Goal: Use online tool/utility: Utilize a website feature to perform a specific function

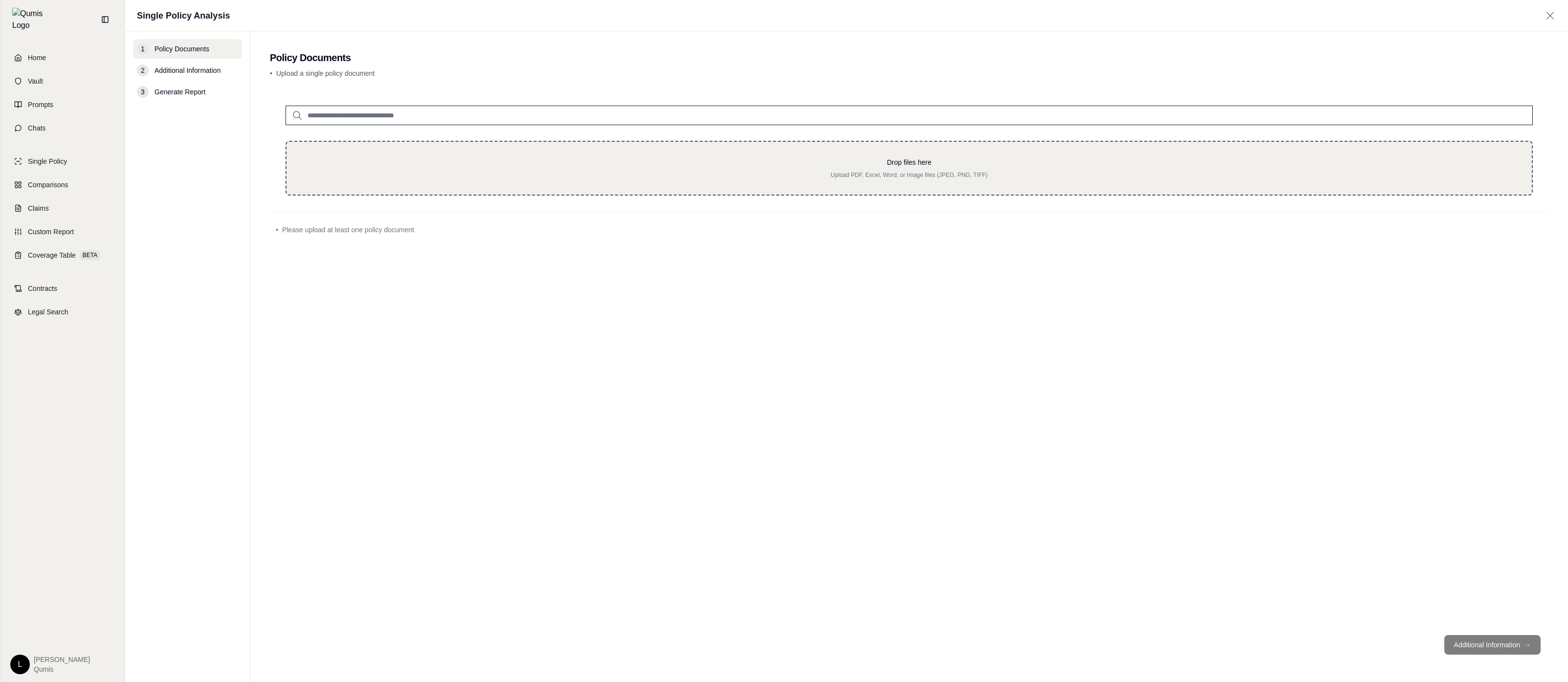
click at [609, 158] on p "Drop files here" at bounding box center [909, 162] width 1214 height 10
click at [685, 183] on div "Drop files here Upload PDF, Excel, Word, or Image files (JPEG, PNG, TIFF)" at bounding box center [909, 168] width 1247 height 55
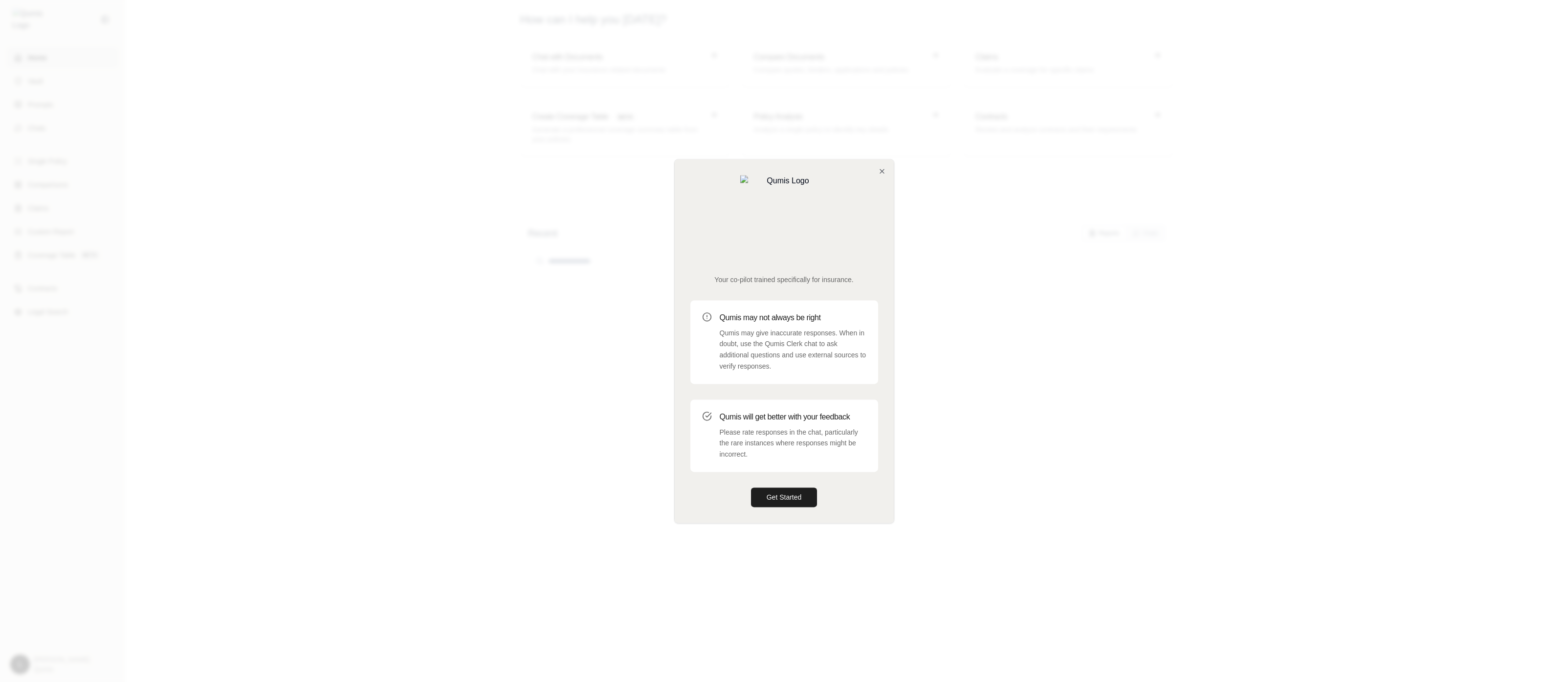
click at [1062, 288] on div at bounding box center [784, 341] width 1568 height 682
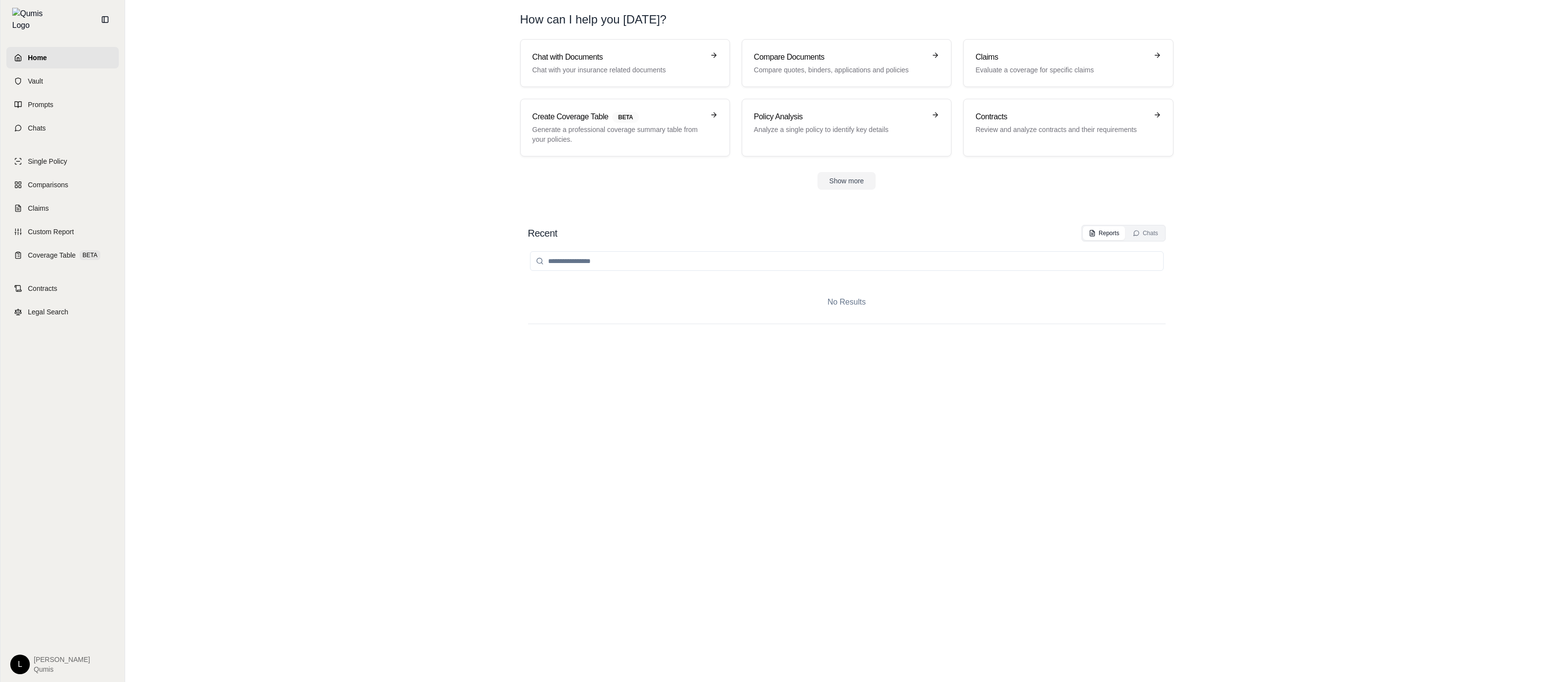
click at [546, 38] on header "How can I help you today?" at bounding box center [847, 19] width 685 height 39
click at [668, 133] on p "Generate a professional coverage summary table from your policies." at bounding box center [618, 134] width 172 height 19
click at [103, 78] on link "Vault" at bounding box center [62, 81] width 113 height 21
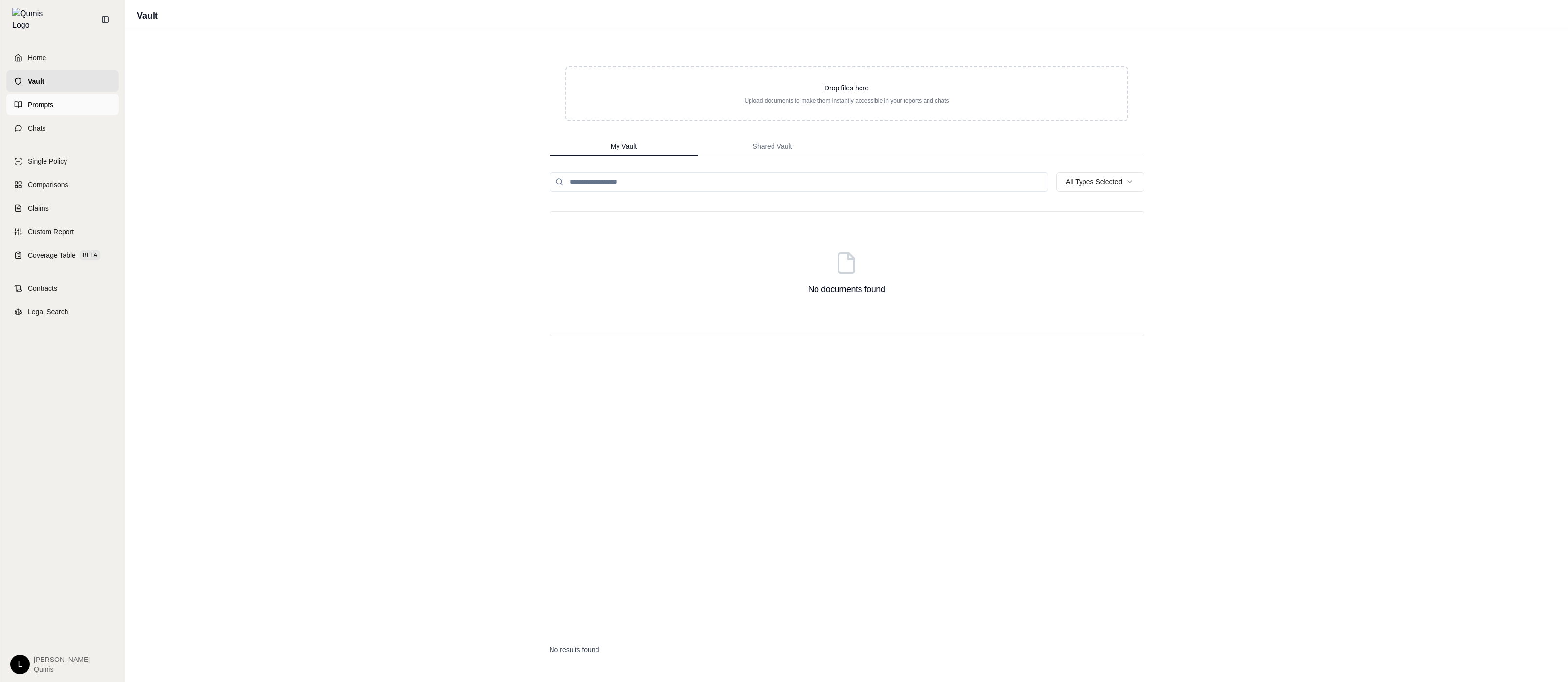
click at [103, 96] on link "Prompts" at bounding box center [62, 104] width 113 height 21
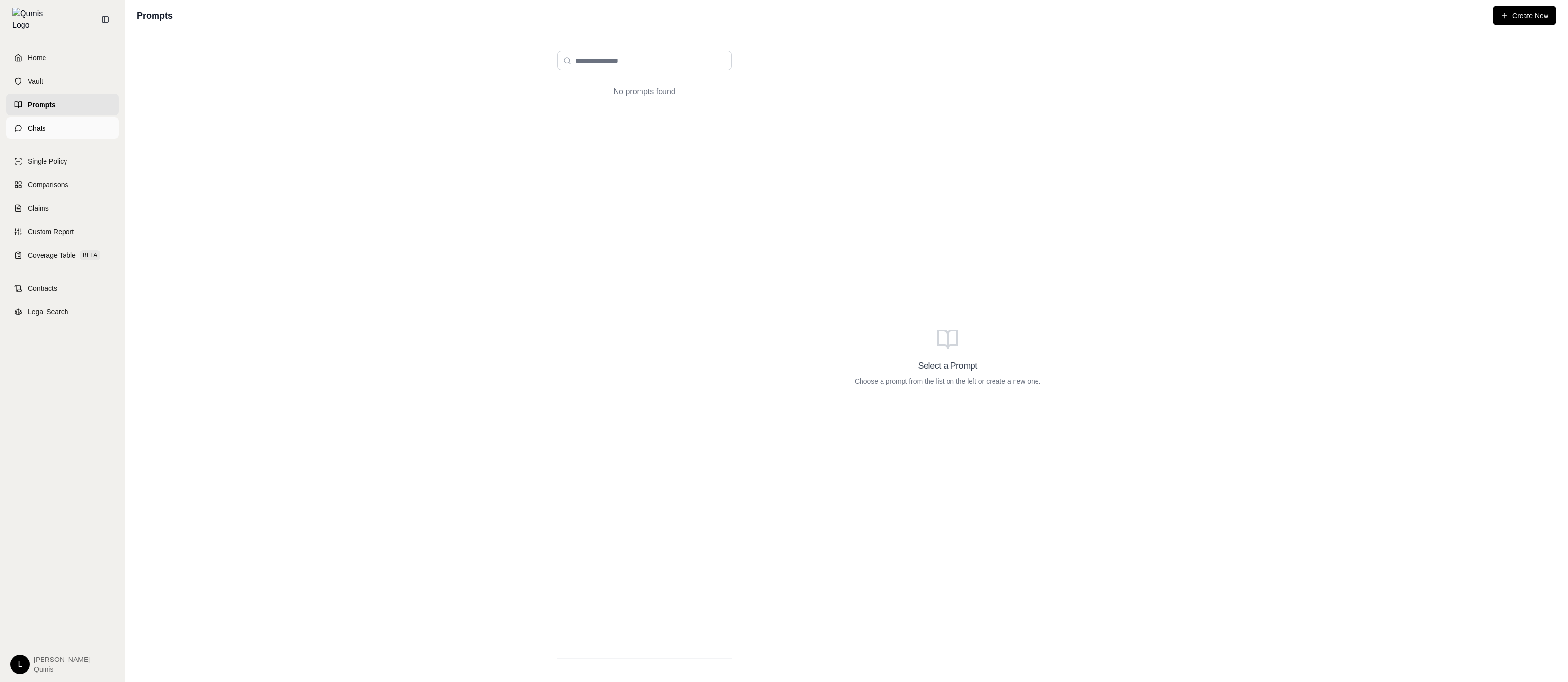
click at [103, 117] on link "Chats" at bounding box center [62, 128] width 113 height 21
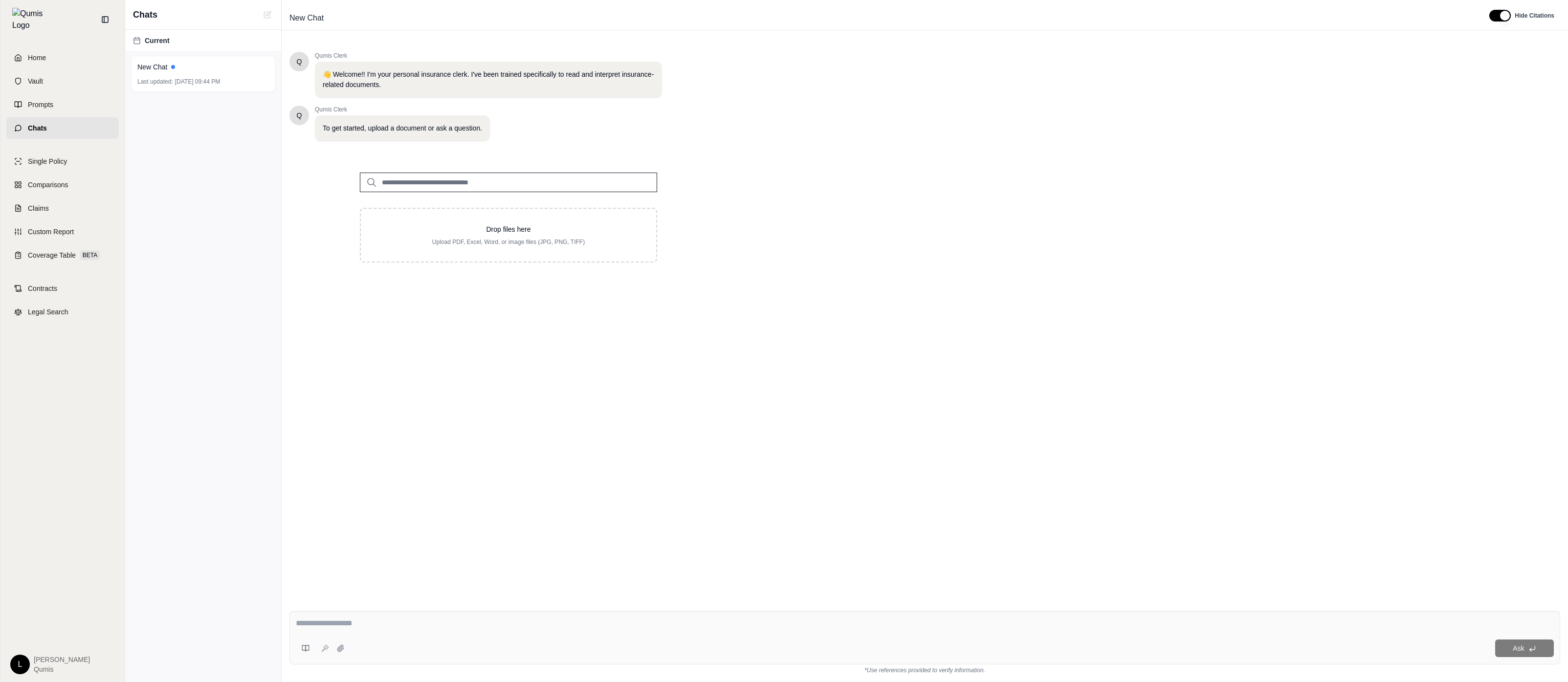
click at [511, 361] on div "Q Qumis Clerk 👋 Welcome!! I'm your personal insurance clerk. I've been trained …" at bounding box center [925, 319] width 1271 height 551
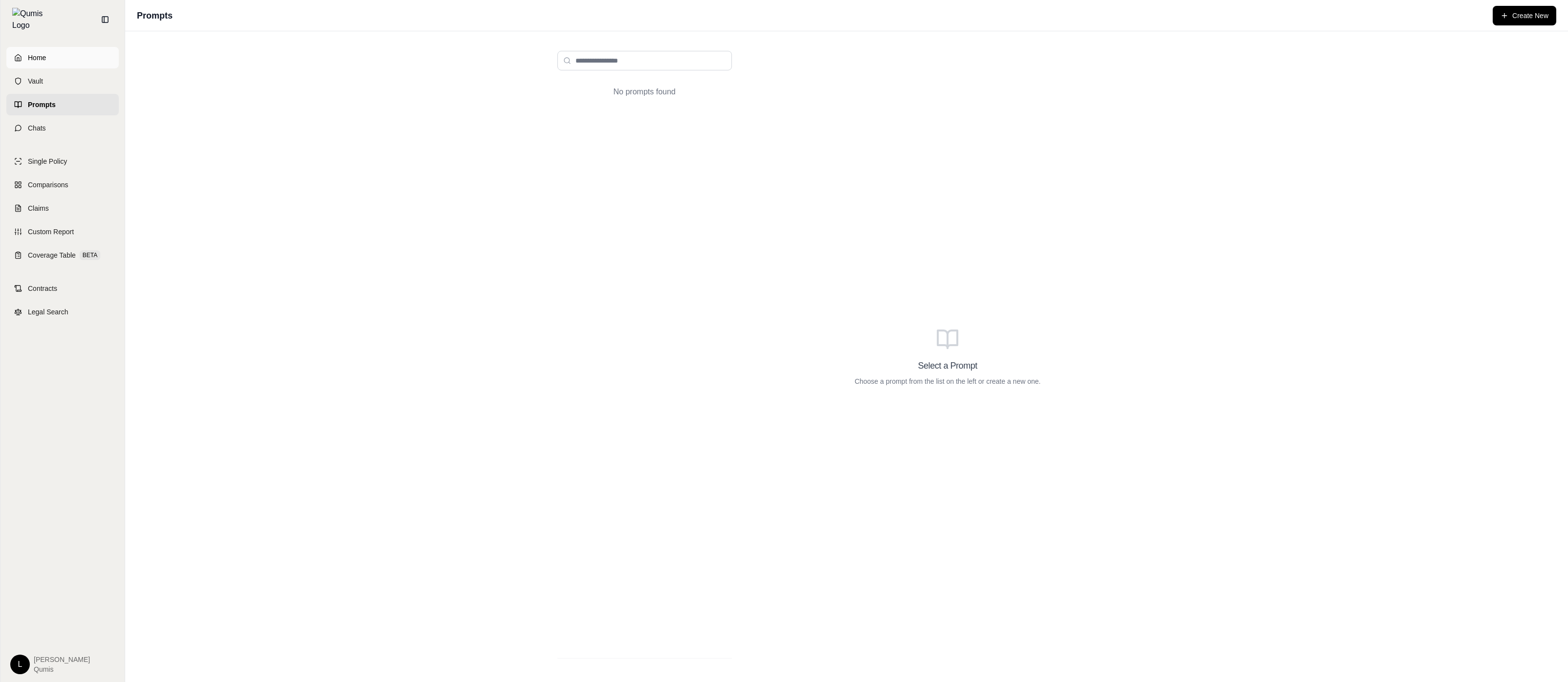
click at [80, 57] on link "Home" at bounding box center [62, 57] width 113 height 21
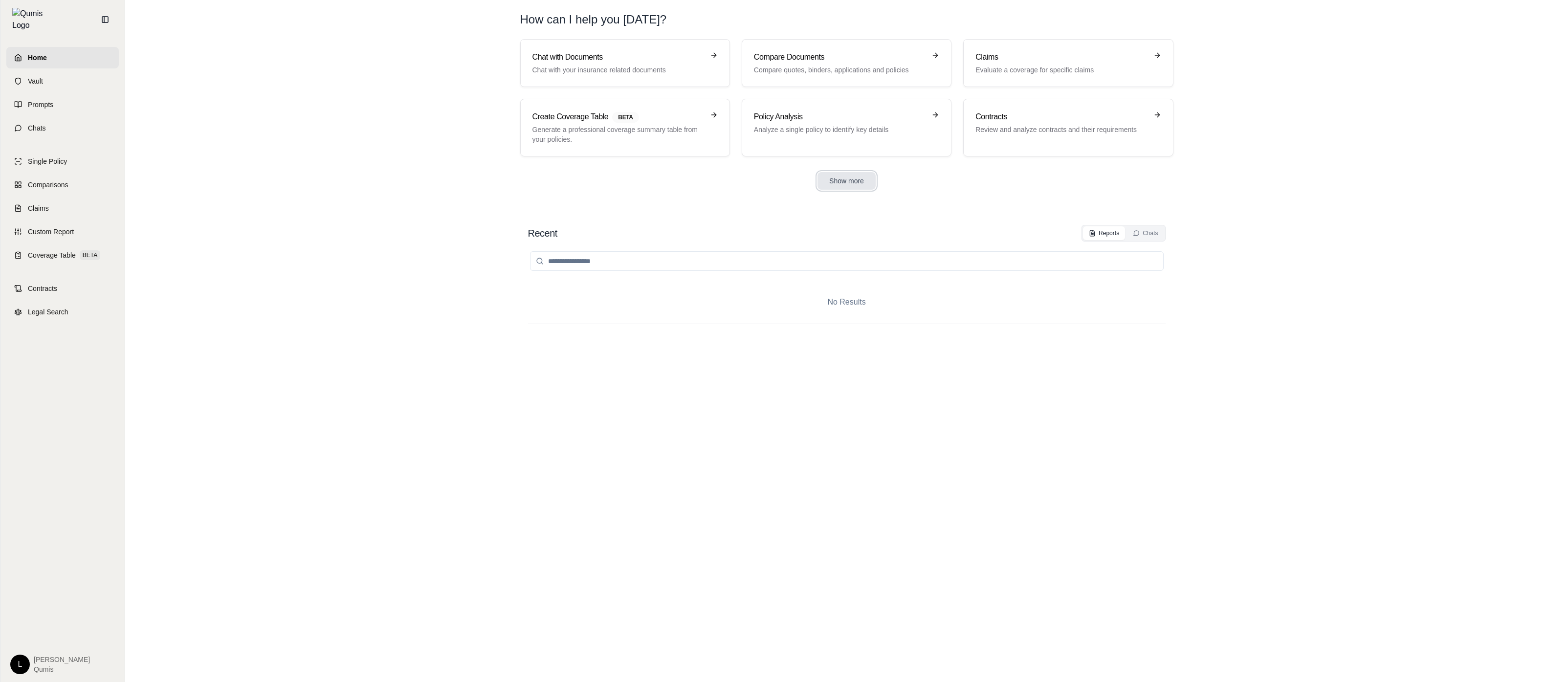
click at [829, 172] on button "Show more" at bounding box center [847, 181] width 58 height 18
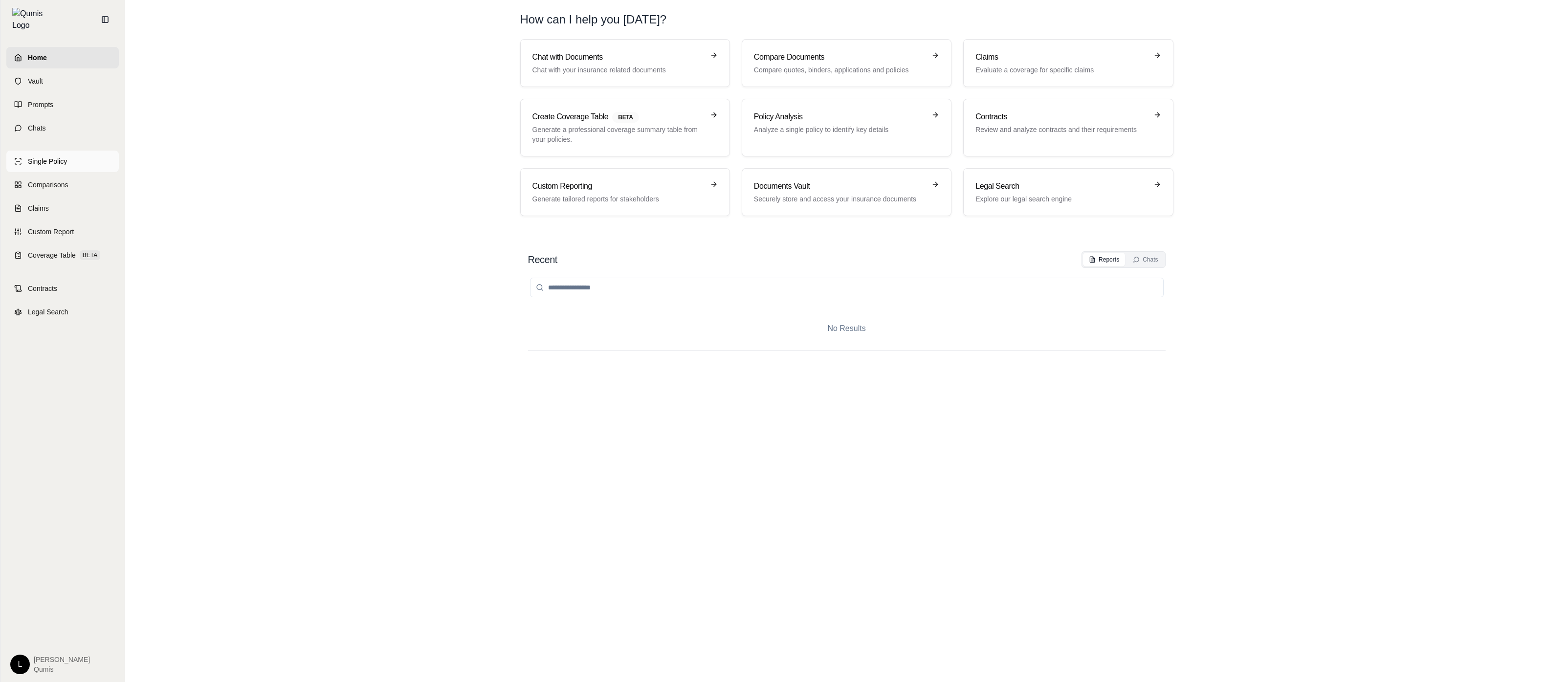
click at [82, 159] on link "Single Policy" at bounding box center [62, 161] width 113 height 21
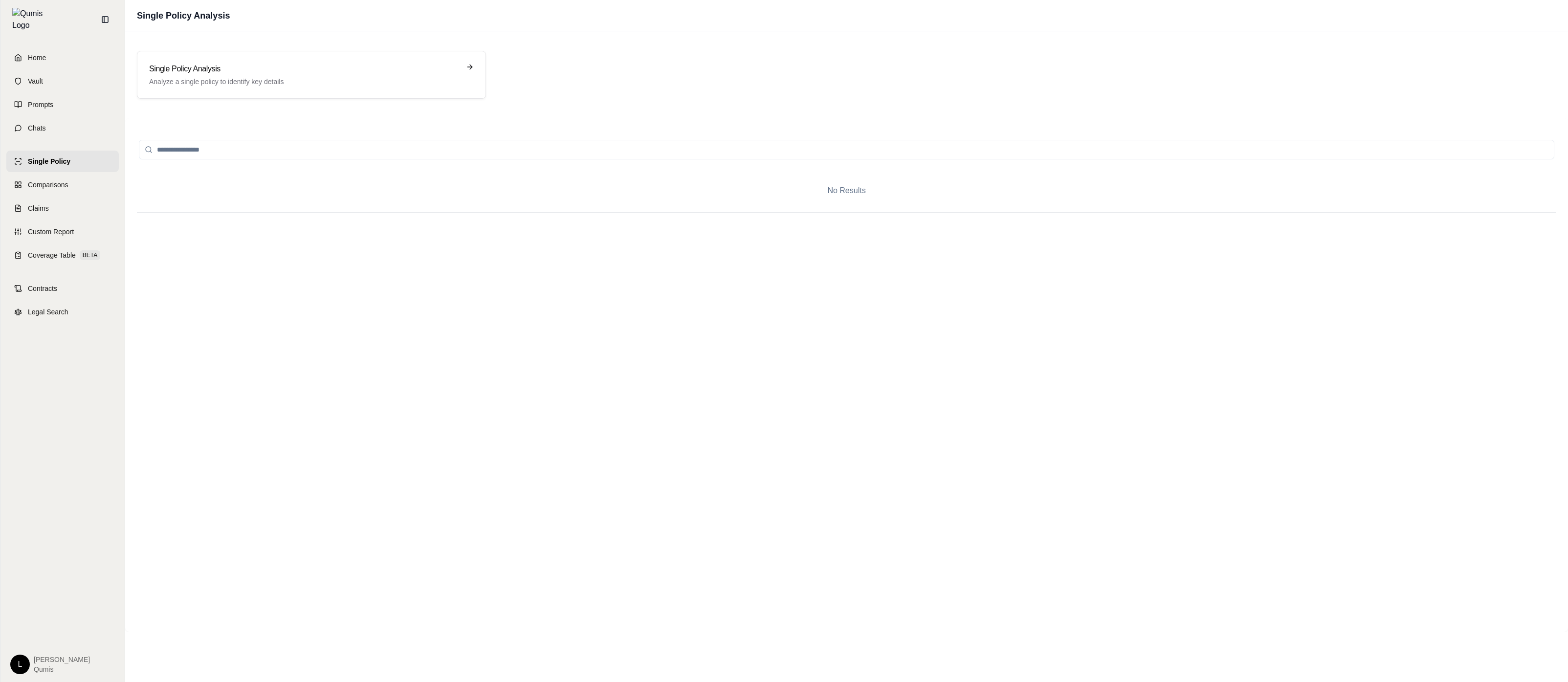
click at [503, 86] on div "Single Policy Analysis Analyze a single policy to identify key details" at bounding box center [847, 75] width 1419 height 48
click at [425, 64] on h3 "Single Policy Analysis" at bounding box center [304, 69] width 311 height 12
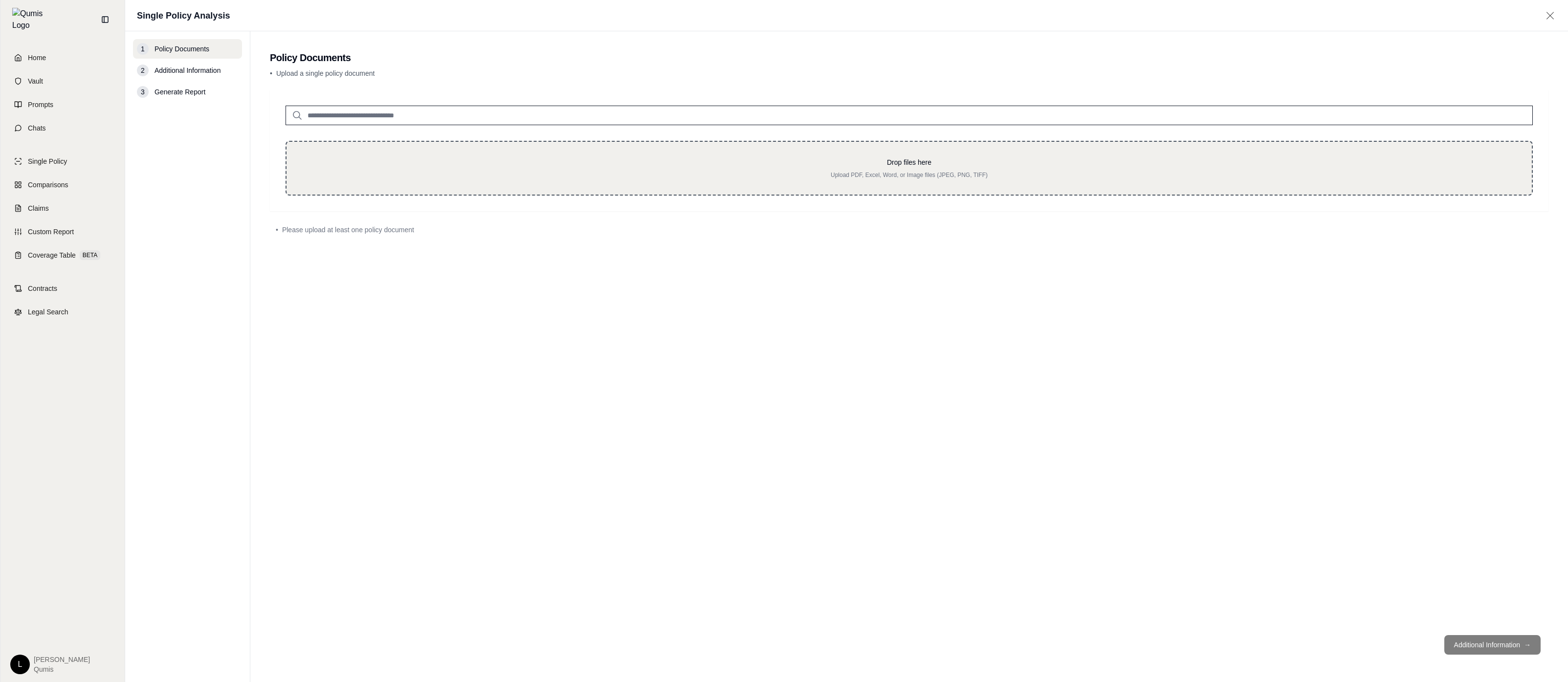
click at [534, 179] on div "Drop files here Upload PDF, Excel, Word, or Image files (JPEG, PNG, TIFF)" at bounding box center [909, 168] width 1247 height 55
type input "**********"
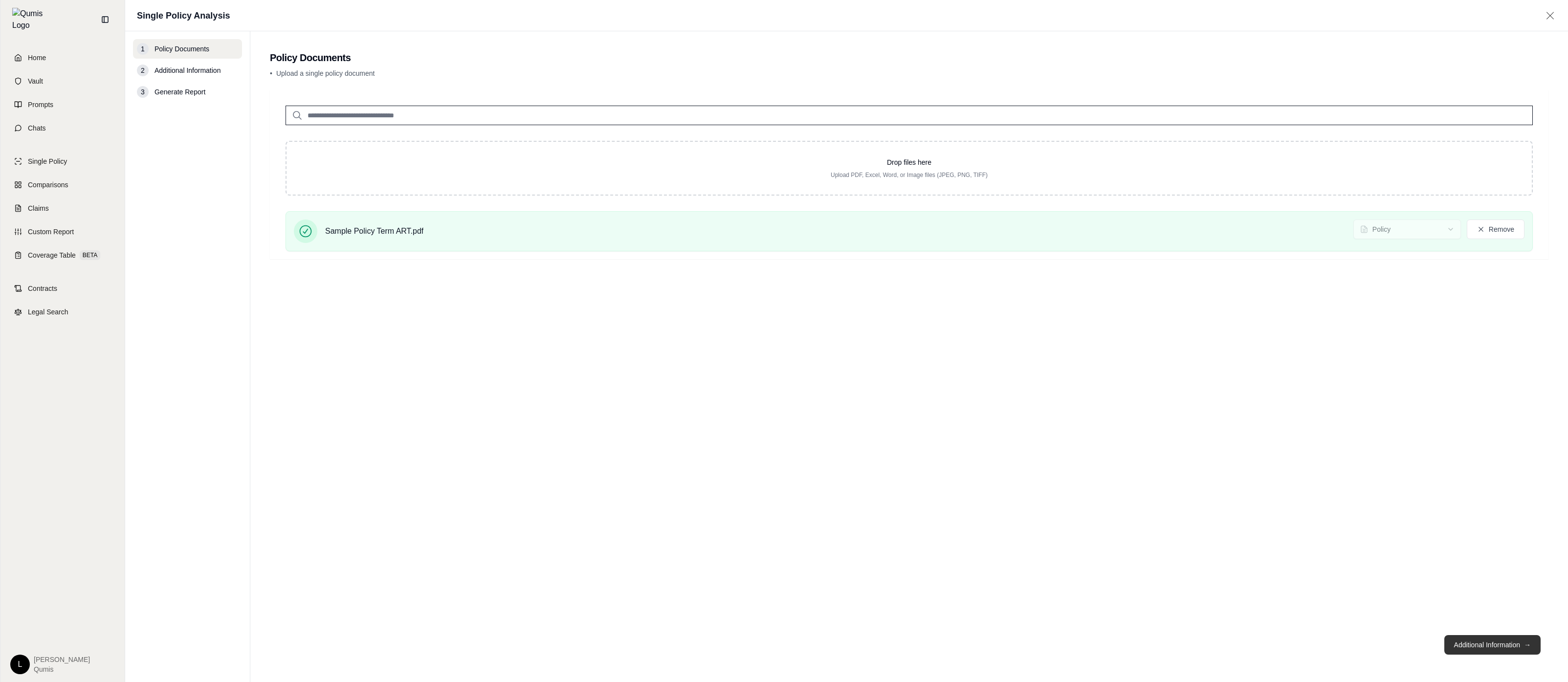
click at [1485, 647] on button "Additional Information →" at bounding box center [1493, 644] width 96 height 19
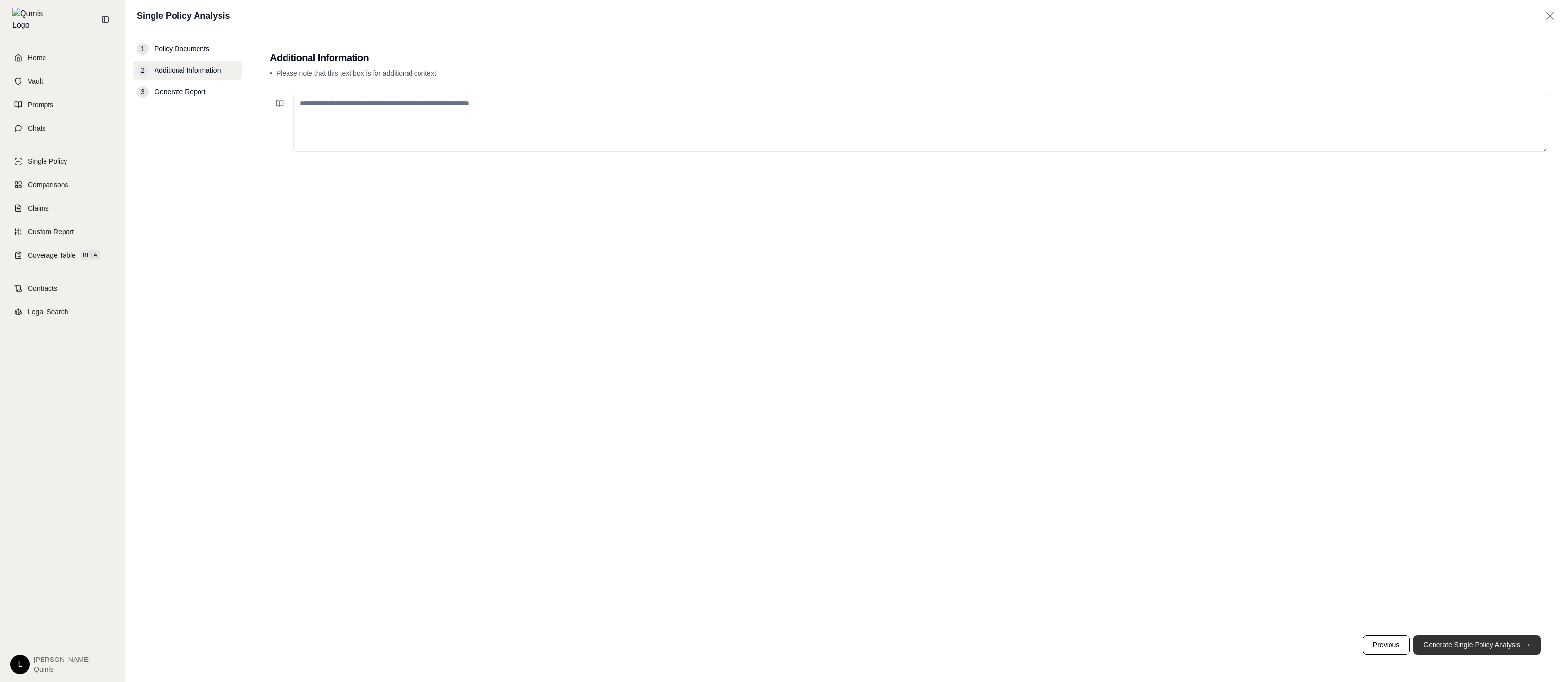
click at [1485, 647] on button "Generate Single Policy Analysis →" at bounding box center [1477, 644] width 127 height 19
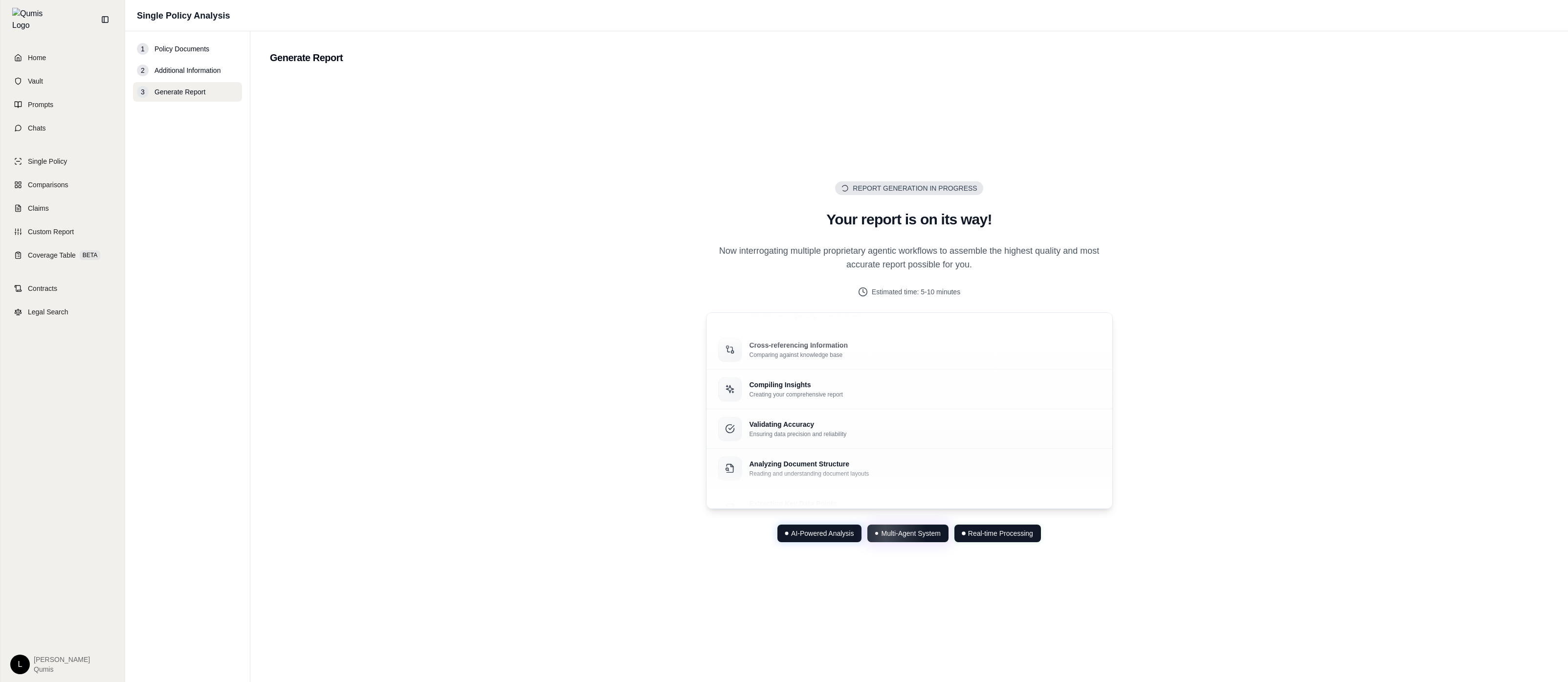
click at [1388, 548] on div "Report Generation in Progress Generating... Your report is on its way! Now inte…" at bounding box center [909, 361] width 1278 height 570
click at [1372, 542] on div "Report Generation in Progress Generating... Your report is on its way! Now inte…" at bounding box center [909, 361] width 1278 height 570
click at [586, 359] on div "Report Generation in Progress Generating... Your report is on its way! Now inte…" at bounding box center [909, 361] width 1278 height 570
click at [383, 223] on div "Report Generation in Progress Generating... Your report is on its way! Now inte…" at bounding box center [909, 361] width 1278 height 570
click at [821, 534] on span "AI-Powered Analysis" at bounding box center [822, 533] width 63 height 10
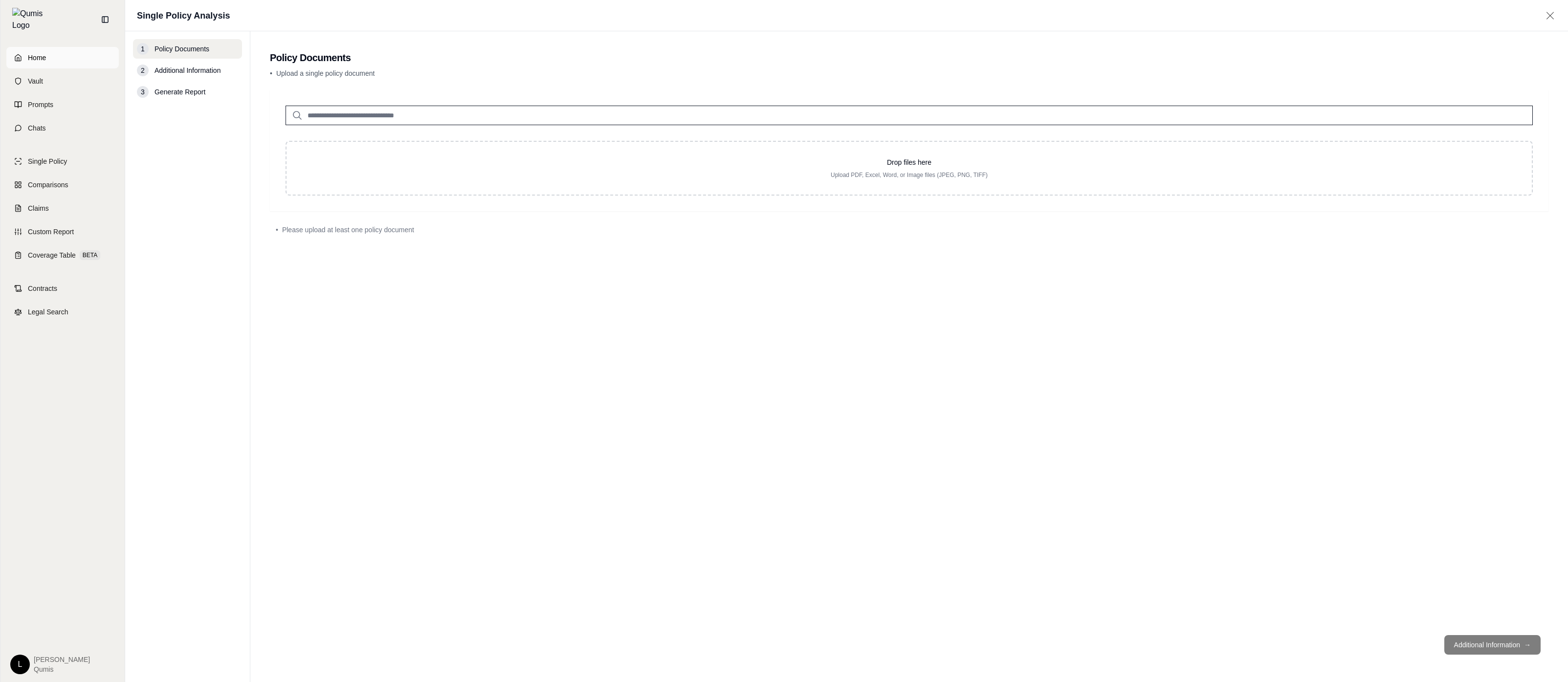
click at [82, 53] on link "Home" at bounding box center [62, 57] width 113 height 21
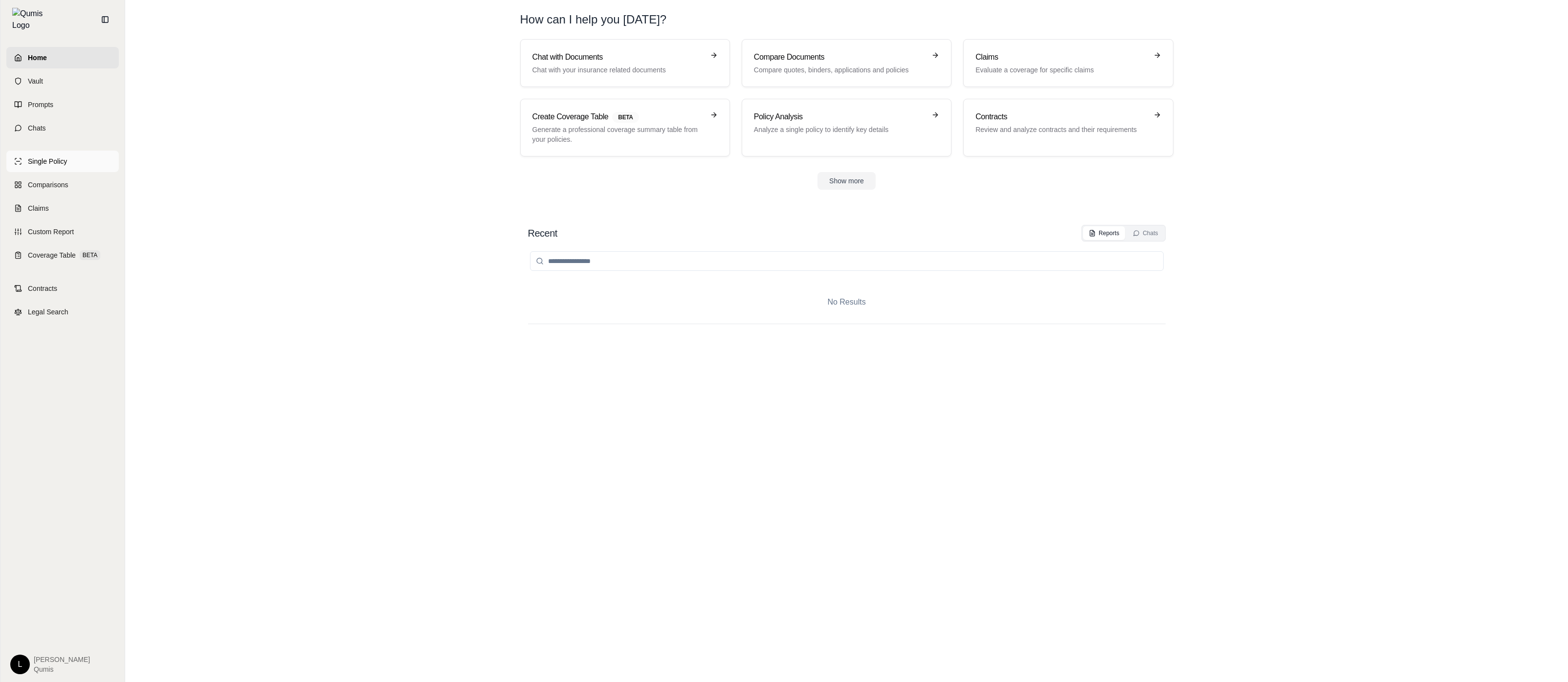
click at [76, 150] on link "Single Policy" at bounding box center [62, 161] width 113 height 21
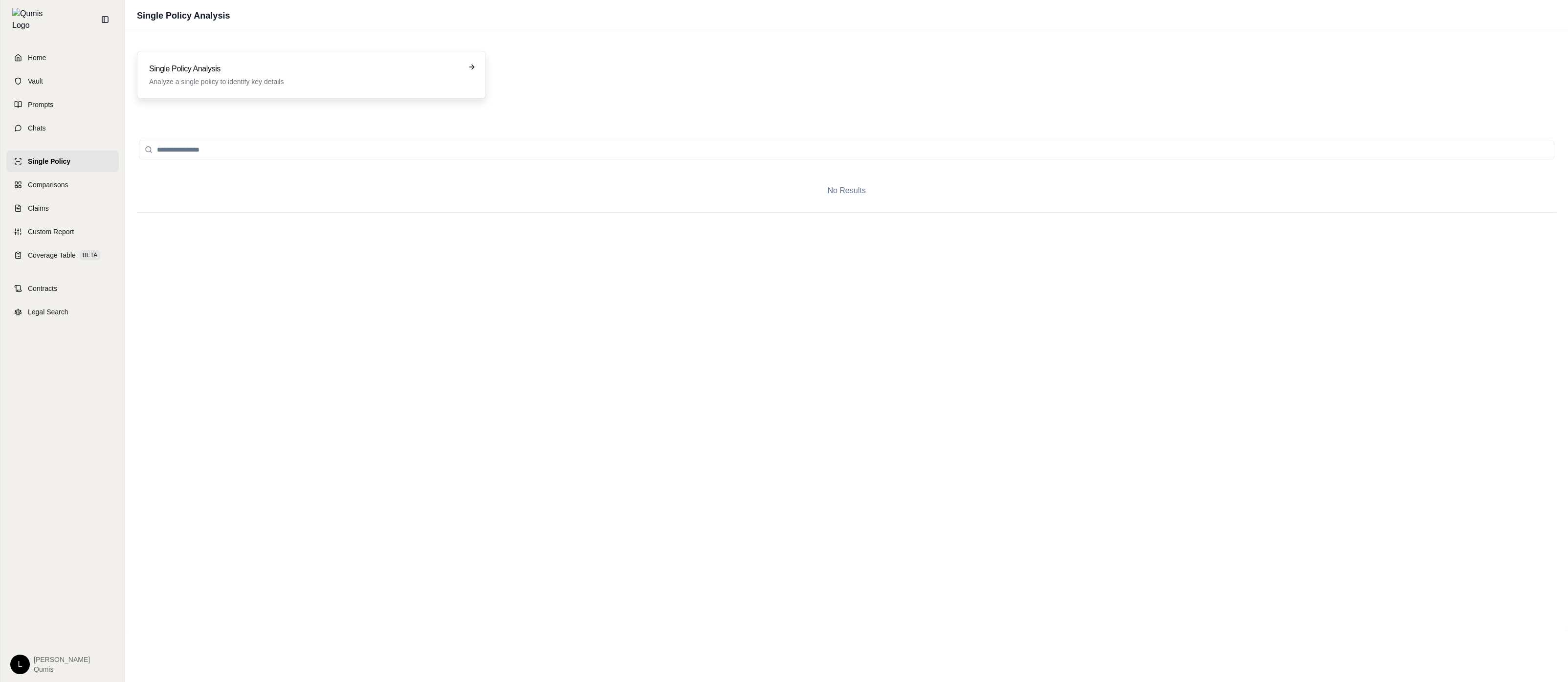
click at [330, 98] on div "Single Policy Analysis Analyze a single policy to identify key details" at bounding box center [312, 75] width 349 height 48
